Goal: Information Seeking & Learning: Find specific fact

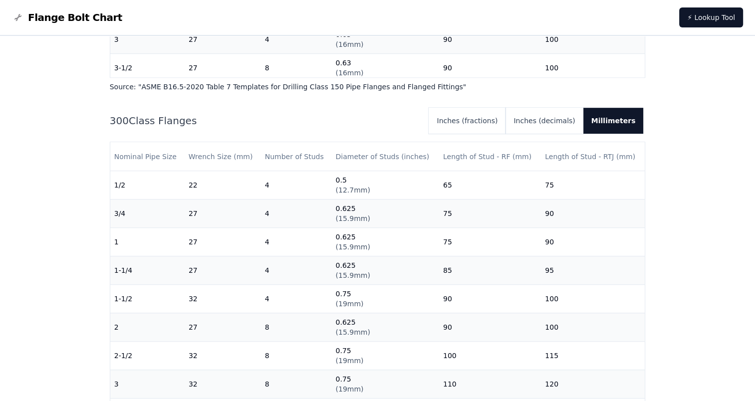
scroll to position [649, 0]
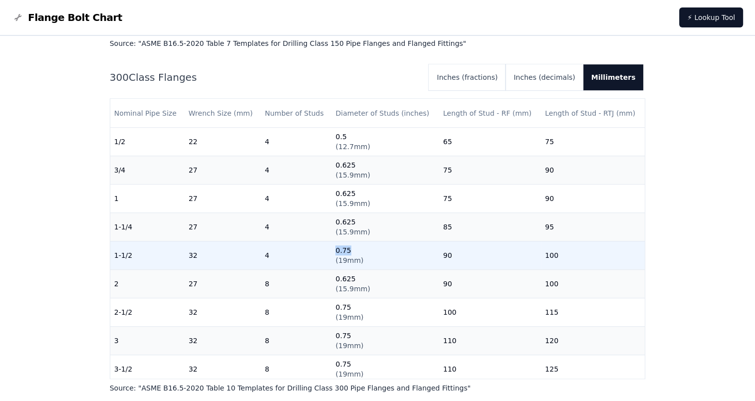
drag, startPoint x: 348, startPoint y: 249, endPoint x: 333, endPoint y: 249, distance: 14.5
click at [333, 249] on td "0.75 ( 19mm )" at bounding box center [384, 255] width 107 height 28
copy td "0.75"
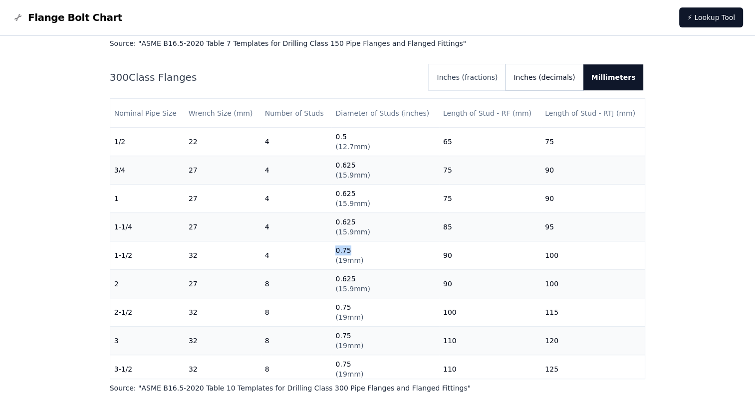
click at [551, 79] on button "Inches (decimals)" at bounding box center [544, 77] width 77 height 26
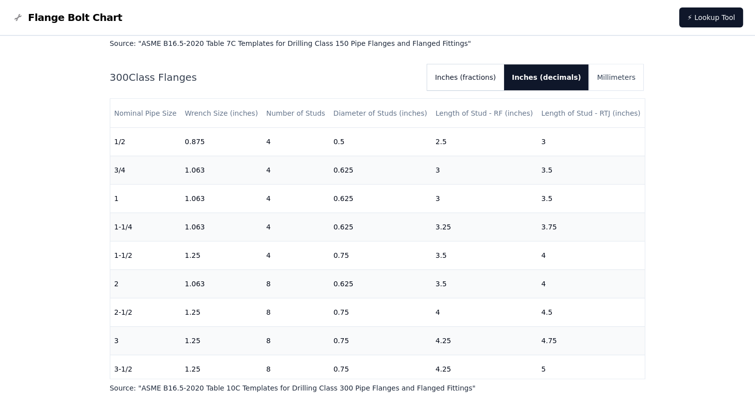
click at [504, 78] on button "Inches (fractions)" at bounding box center [465, 77] width 77 height 26
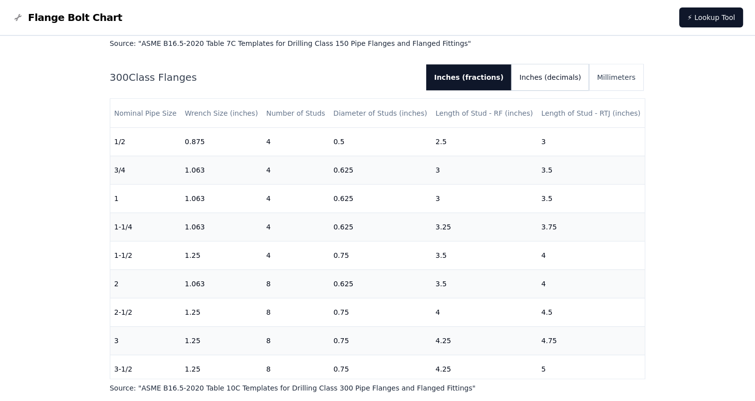
click at [551, 79] on button "Inches (decimals)" at bounding box center [550, 77] width 77 height 26
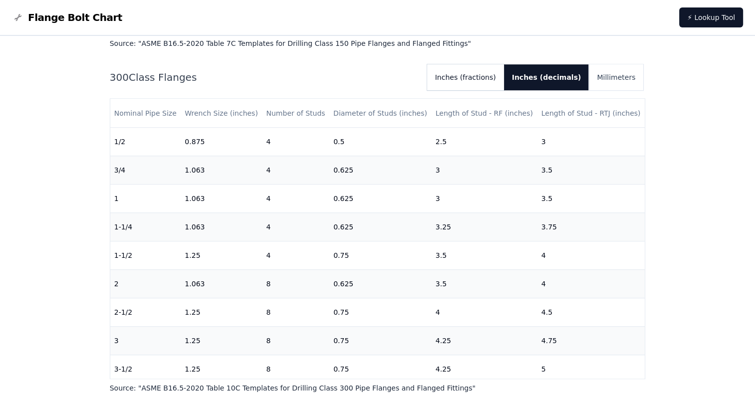
click at [488, 79] on button "Inches (fractions)" at bounding box center [465, 77] width 77 height 26
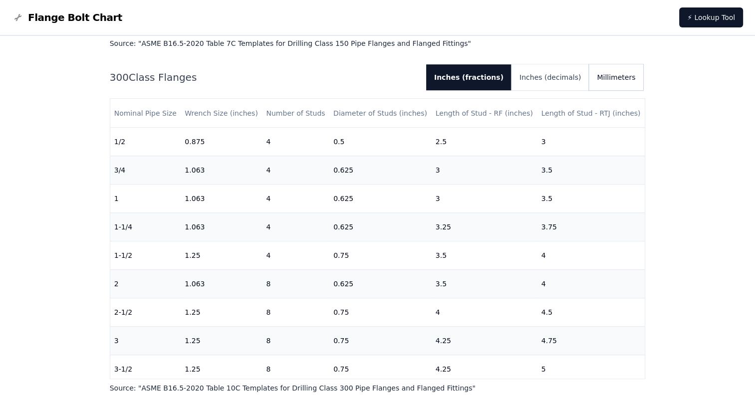
click at [616, 72] on button "Millimeters" at bounding box center [616, 77] width 54 height 26
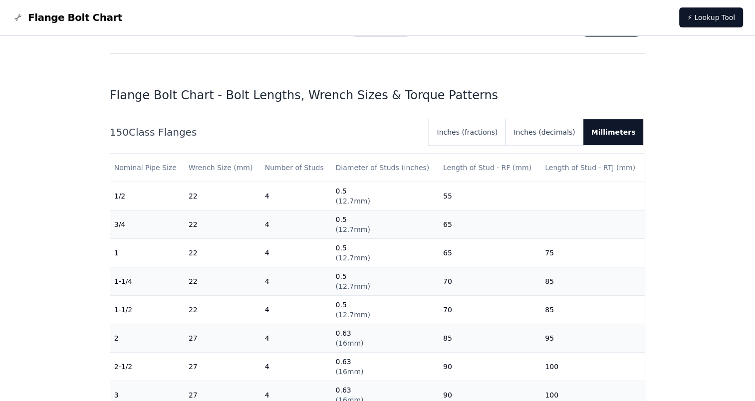
scroll to position [300, 0]
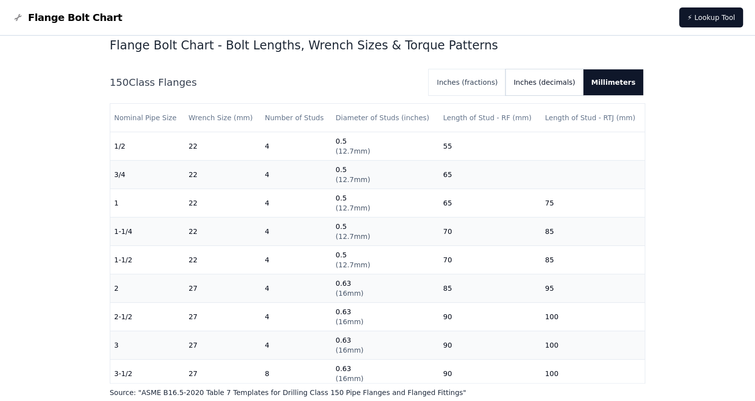
click at [563, 84] on button "Inches (decimals)" at bounding box center [544, 82] width 77 height 26
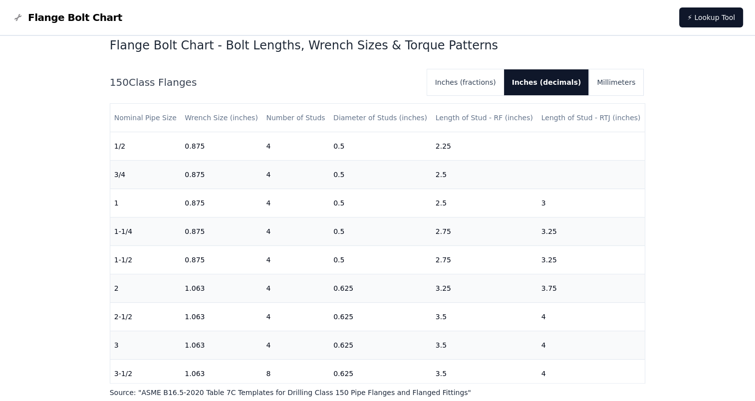
click at [625, 82] on button "Millimeters" at bounding box center [616, 82] width 54 height 26
